Goal: Task Accomplishment & Management: Complete application form

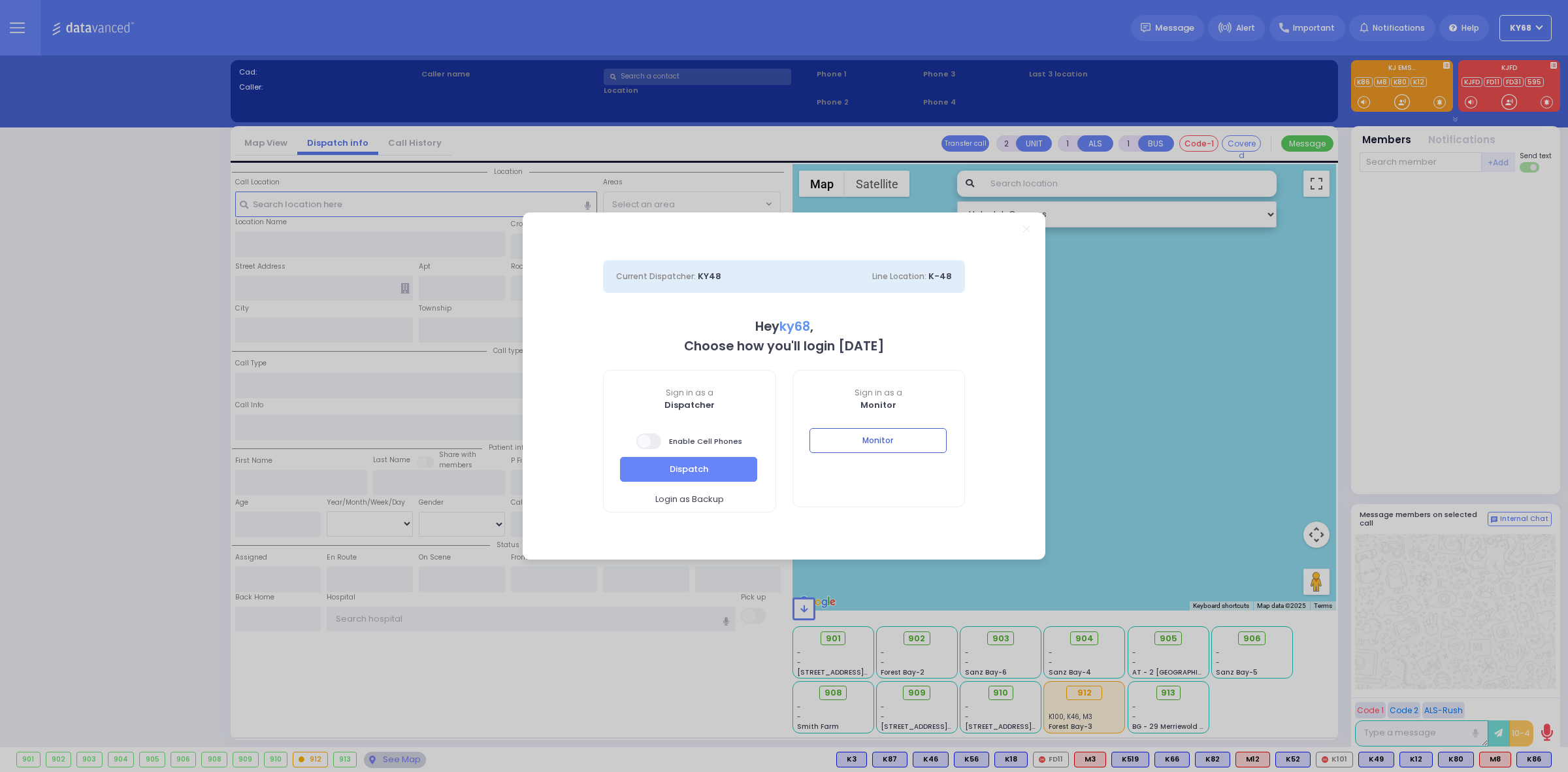
select select "12"
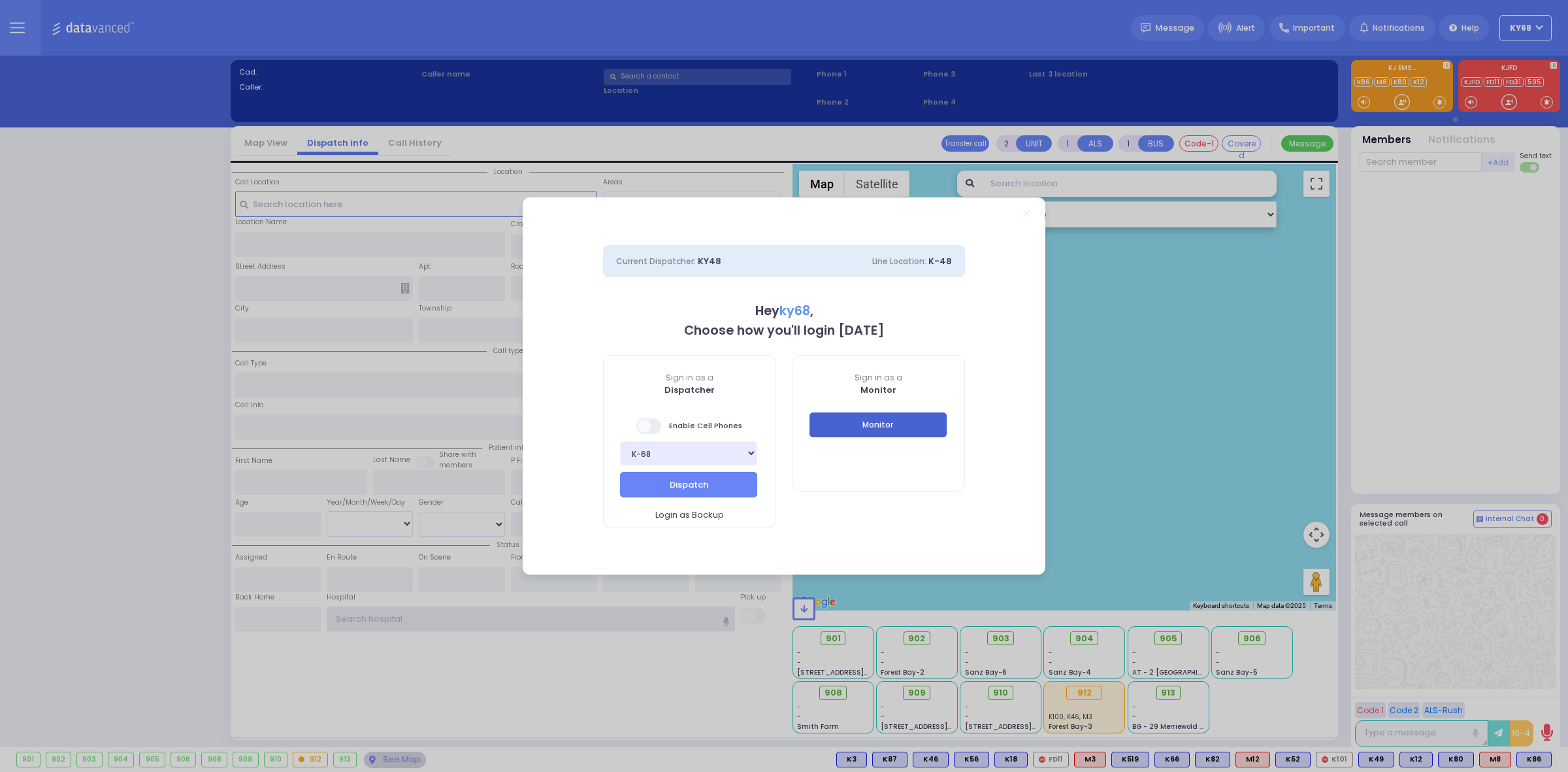
type input "ky68"
click at [848, 417] on button "Monitor" at bounding box center [878, 425] width 137 height 25
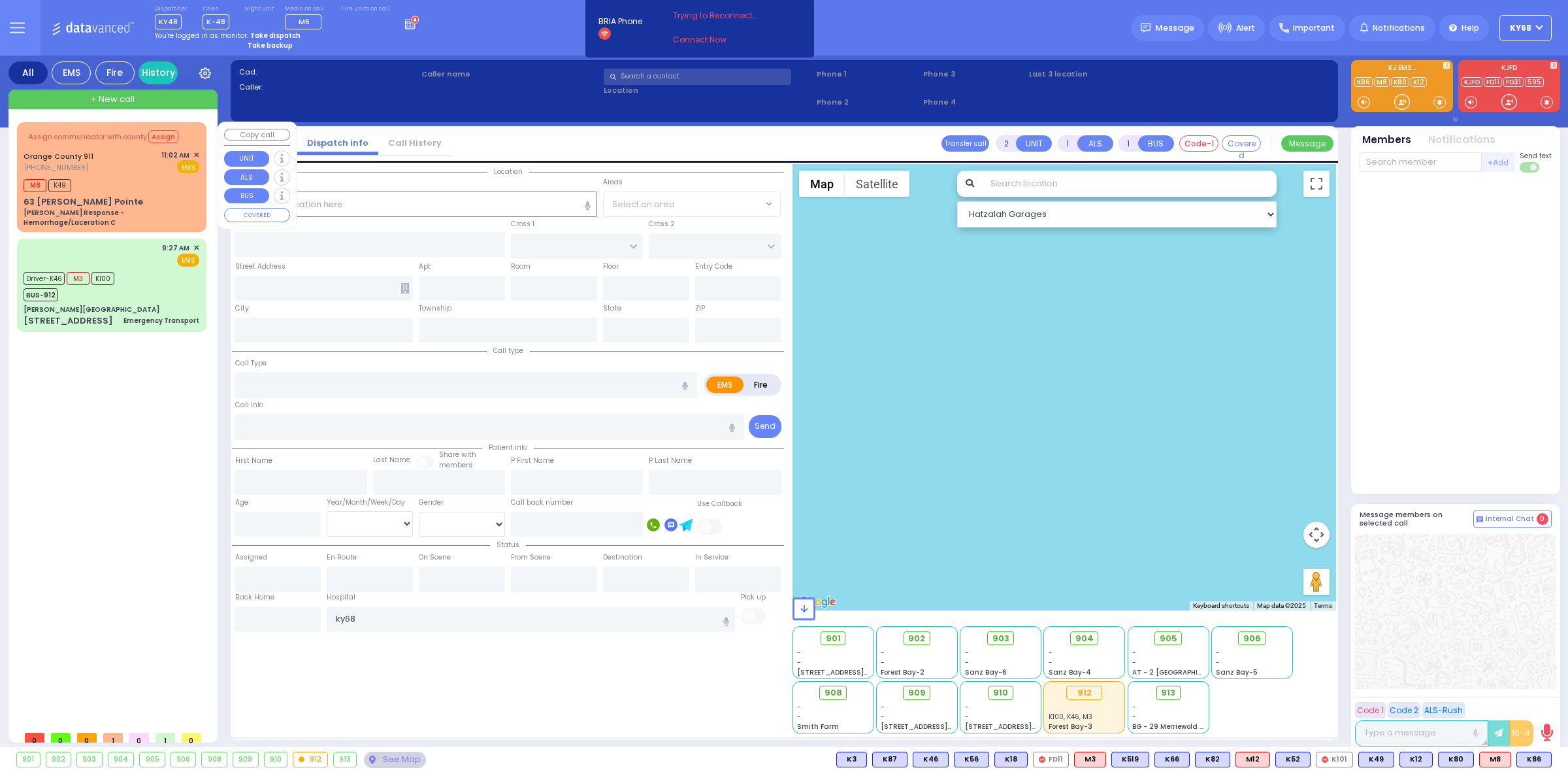
click at [26, 203] on div "63 [PERSON_NAME] Pointe" at bounding box center [83, 201] width 119 height 13
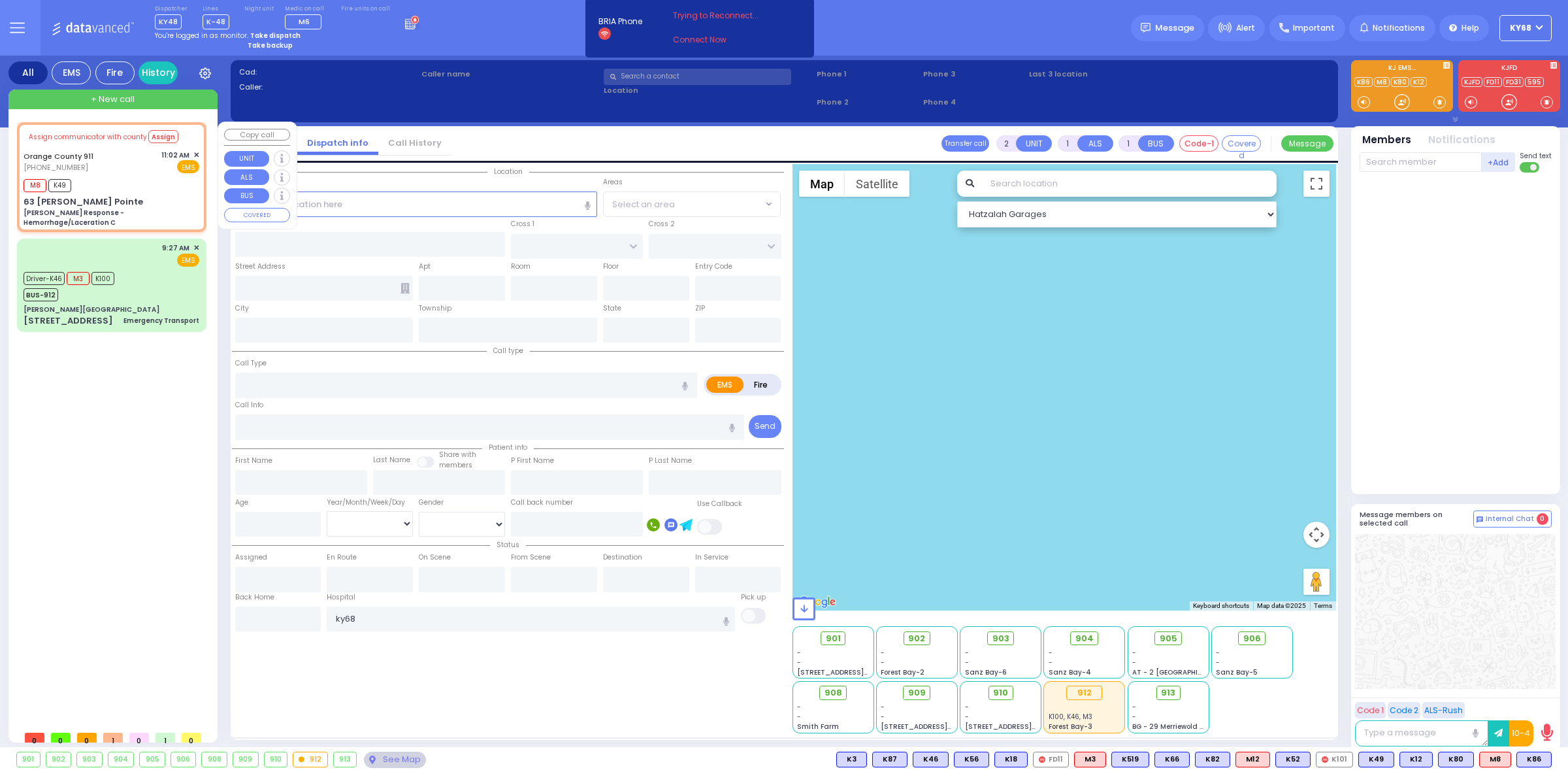
type input "6"
select select
type input "[PERSON_NAME] Response - Hemorrhage/Laceration C"
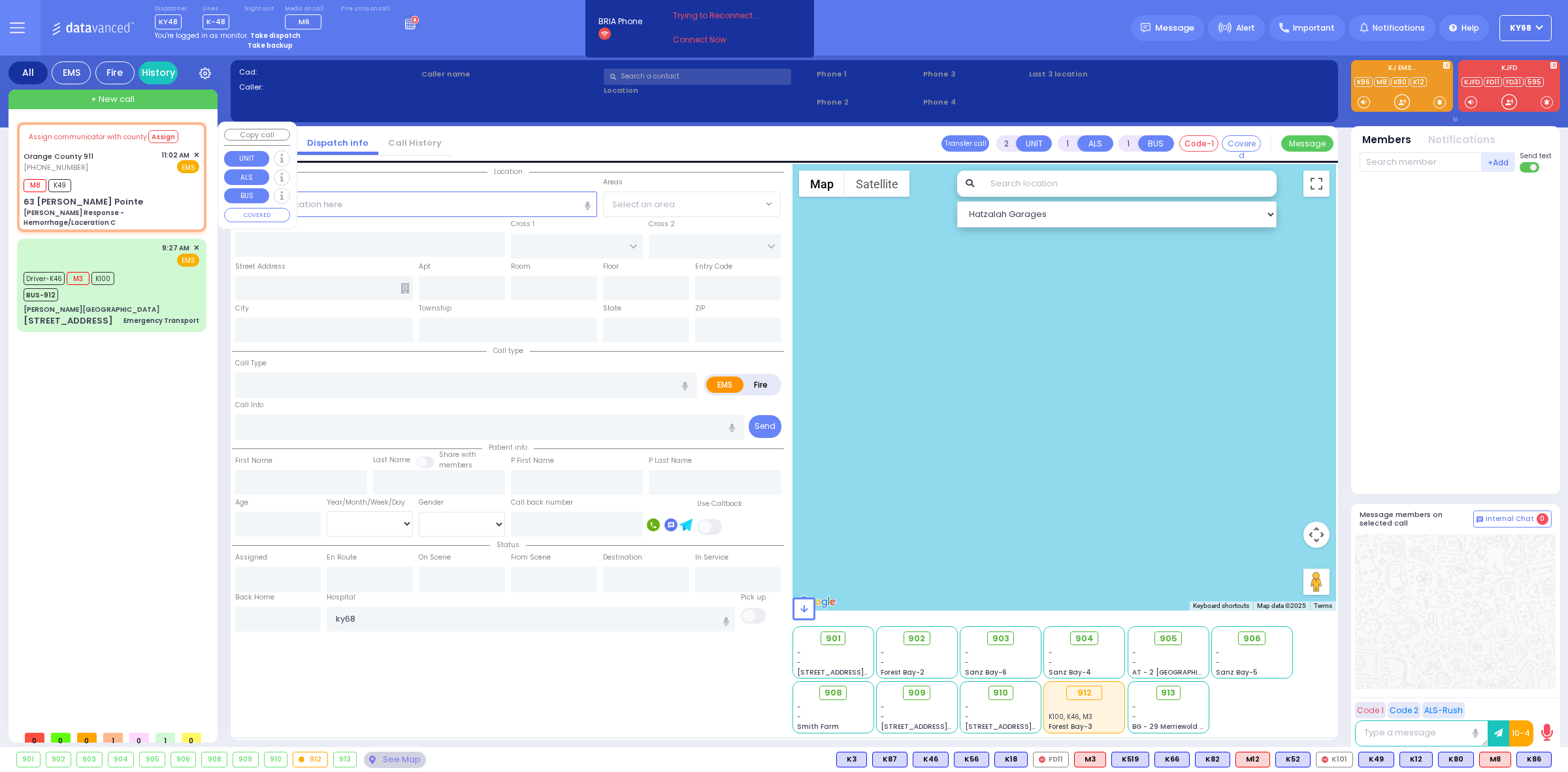
radio input "true"
type input "Nature: : Charlie Response - Hemorrhage/Laceration C Address: : [STREET_ADDRESS…"
select select
type input "11:11"
select select "Hatzalah Garages"
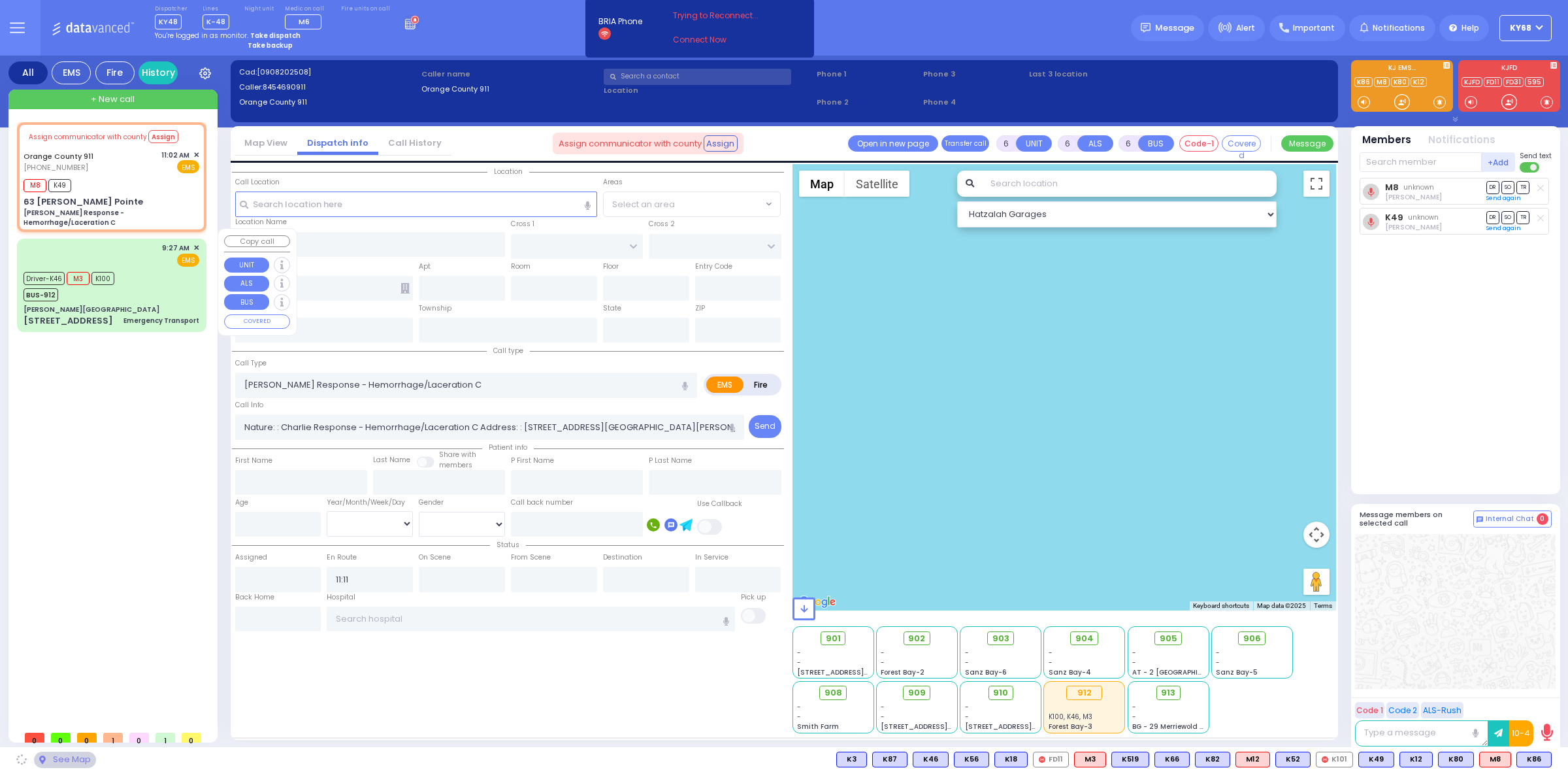
type input "63 [PERSON_NAME] Pointe"
type input "Monroe"
type input "[US_STATE]"
type input "10930"
